Goal: Check status: Check status

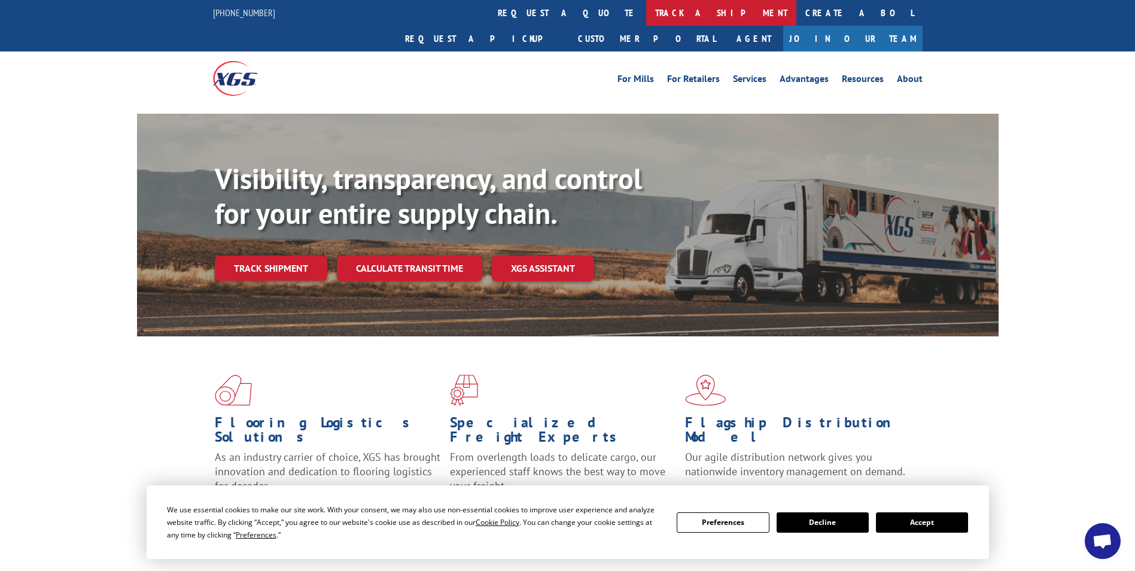
click at [646, 8] on link "track a shipment" at bounding box center [721, 13] width 150 height 26
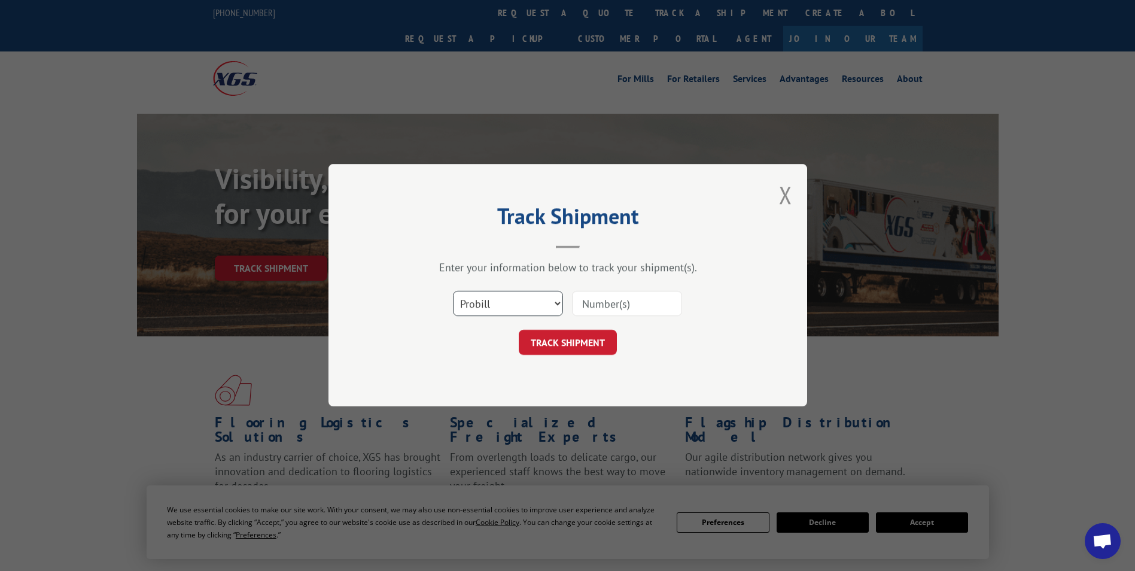
drag, startPoint x: 535, startPoint y: 292, endPoint x: 534, endPoint y: 302, distance: 10.2
click at [535, 292] on select "Select category... Probill BOL PO" at bounding box center [508, 303] width 110 height 25
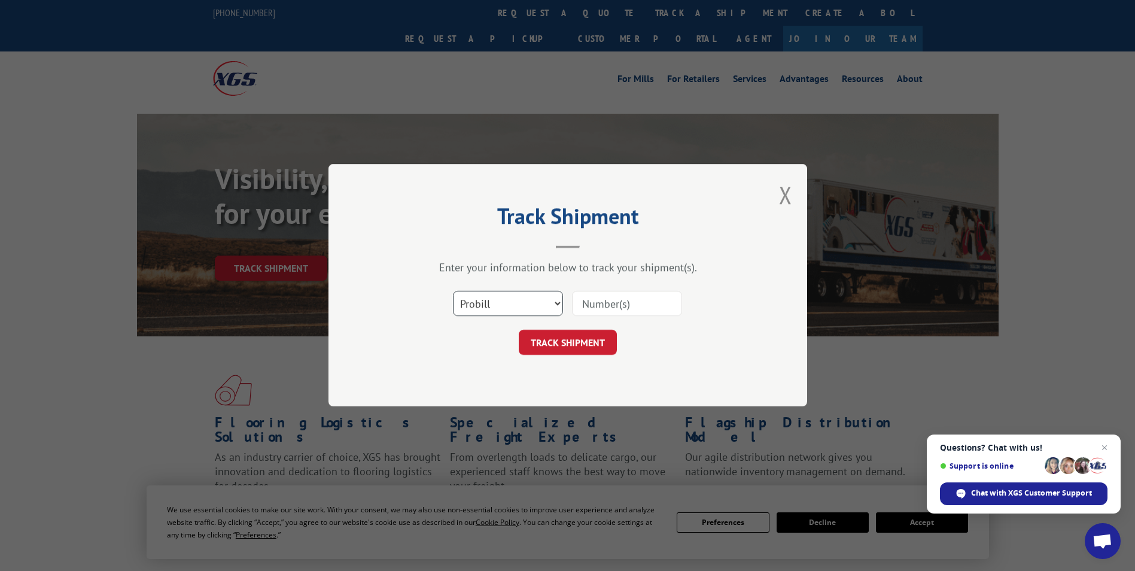
select select "bol"
click at [453, 291] on select "Select category... Probill BOL PO" at bounding box center [508, 303] width 110 height 25
click at [612, 303] on input at bounding box center [627, 303] width 110 height 25
type input "15990637"
click at [560, 337] on button "TRACK SHIPMENT" at bounding box center [568, 342] width 98 height 25
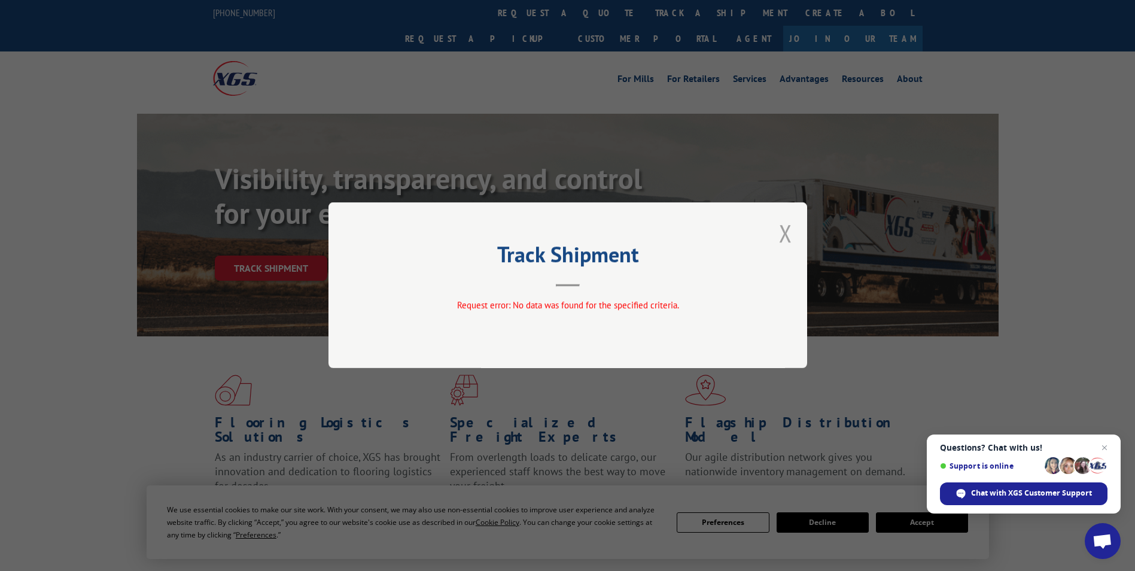
click at [783, 240] on button "Close modal" at bounding box center [785, 233] width 13 height 32
